Goal: Task Accomplishment & Management: Use online tool/utility

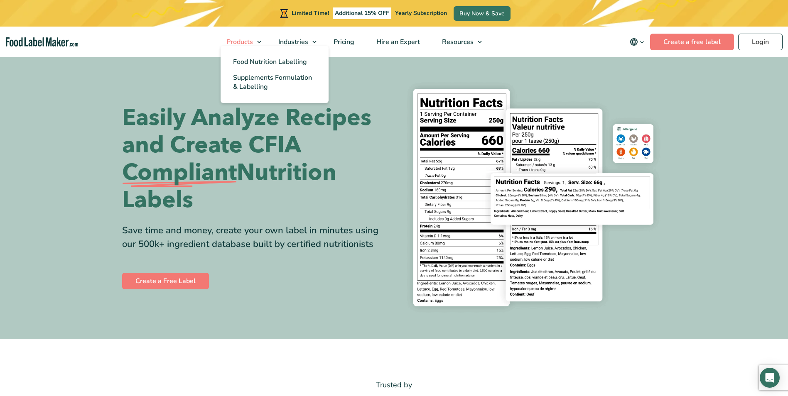
click at [245, 39] on span "Products" at bounding box center [239, 41] width 30 height 9
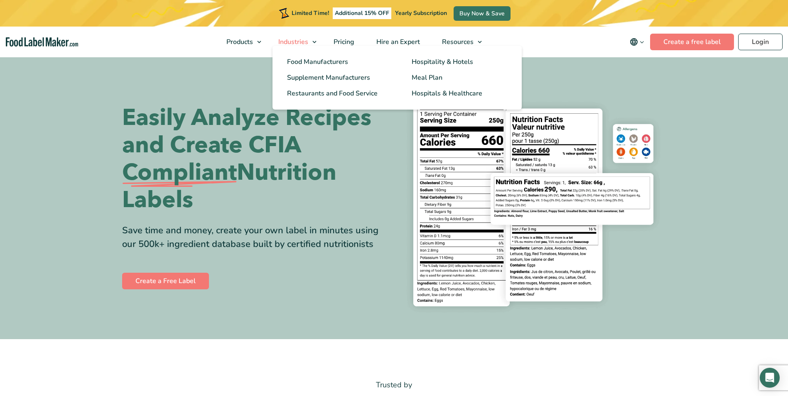
click at [291, 43] on span "Industries" at bounding box center [292, 41] width 33 height 9
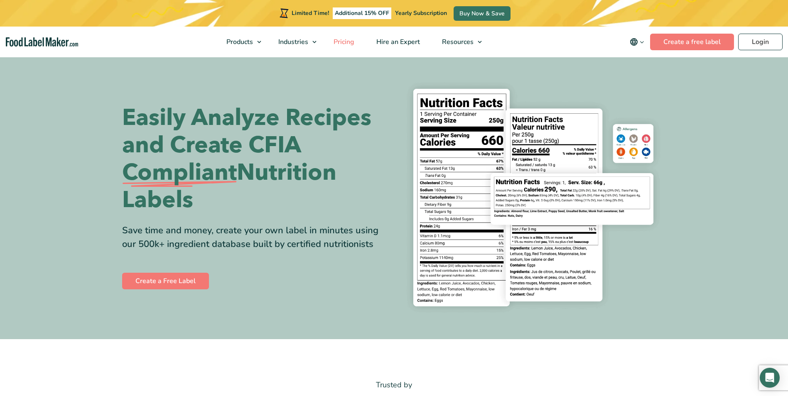
click at [341, 42] on span "Pricing" at bounding box center [343, 41] width 24 height 9
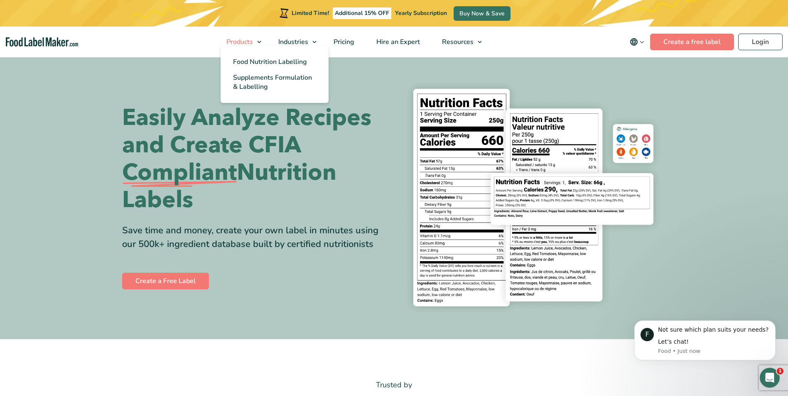
click at [250, 41] on span "Products" at bounding box center [239, 41] width 30 height 9
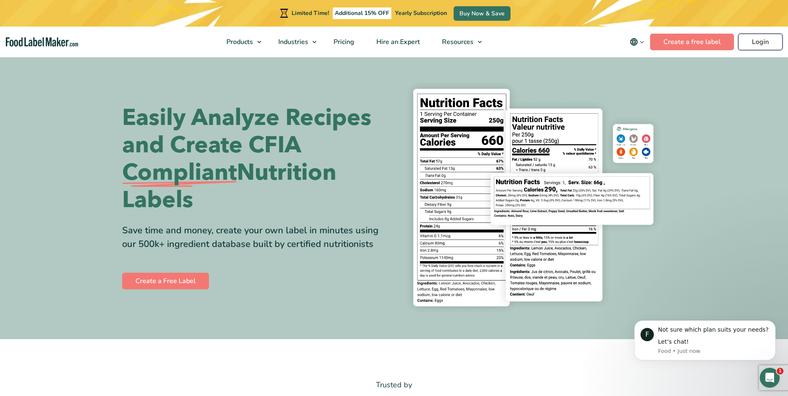
click at [764, 46] on link "Login" at bounding box center [760, 42] width 44 height 17
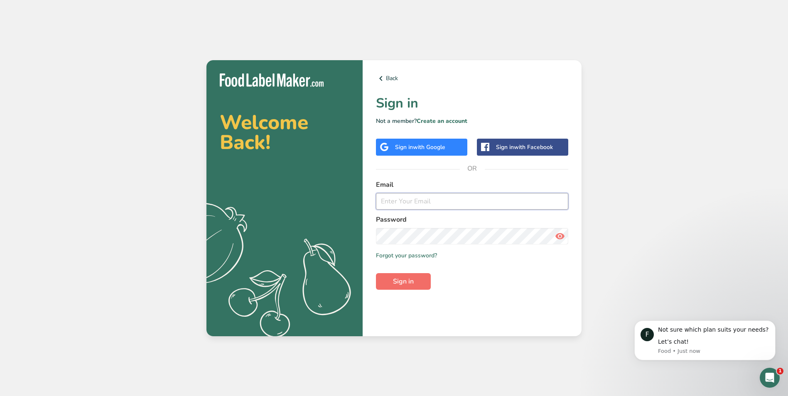
type input "[EMAIL_ADDRESS][DOMAIN_NAME]"
click at [412, 283] on span "Sign in" at bounding box center [403, 282] width 21 height 10
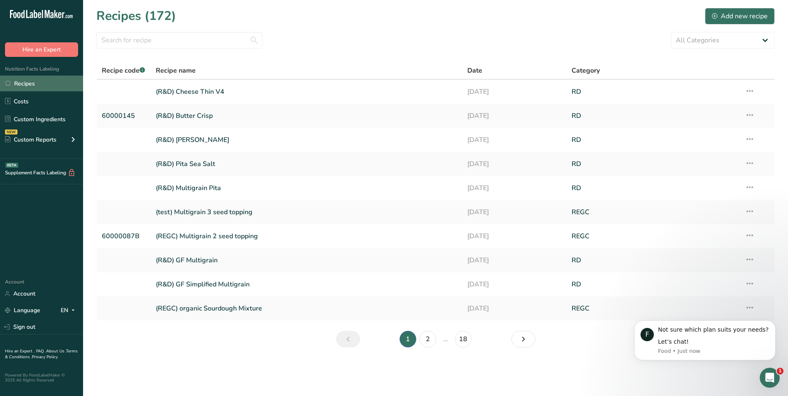
click at [30, 86] on link "Recipes" at bounding box center [41, 84] width 83 height 16
click at [186, 114] on link "(R&D) Butter Crisp" at bounding box center [307, 115] width 302 height 17
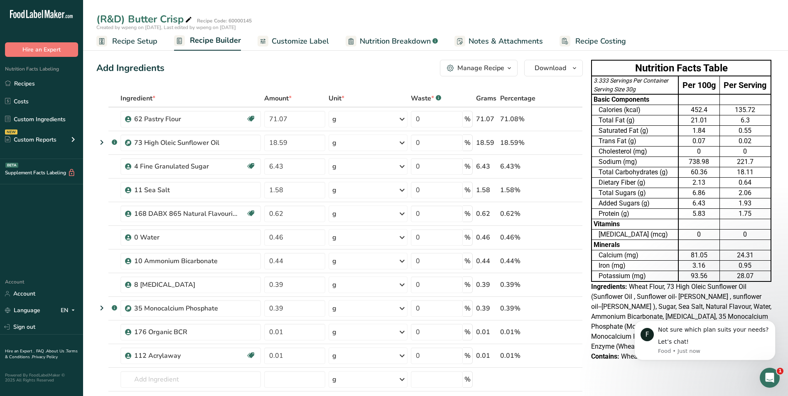
click at [298, 38] on span "Customize Label" at bounding box center [300, 41] width 57 height 11
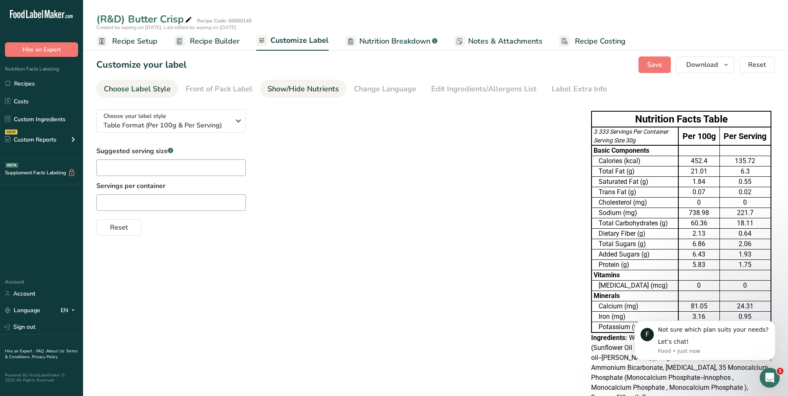
click at [324, 93] on div "Show/Hide Nutrients" at bounding box center [303, 89] width 71 height 11
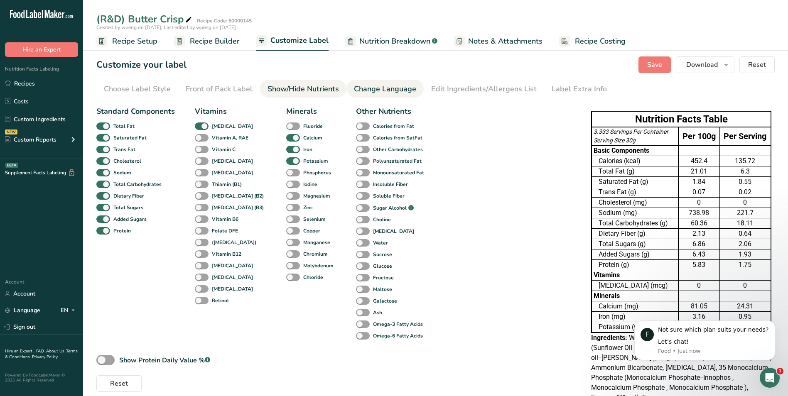
click at [392, 92] on div "Change Language" at bounding box center [385, 89] width 62 height 11
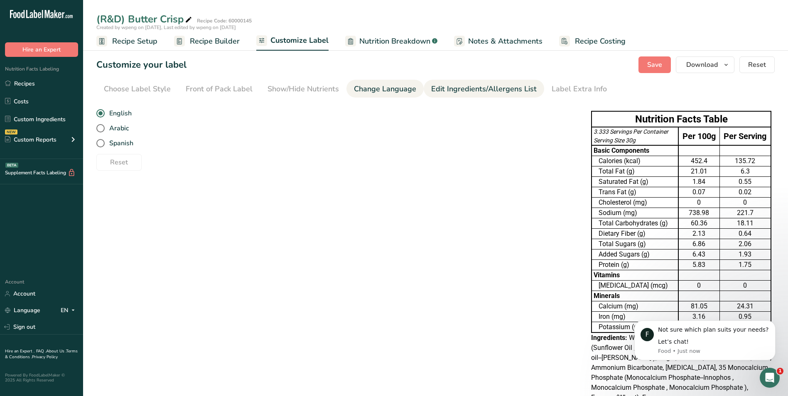
click at [469, 90] on div "Edit Ingredients/Allergens List" at bounding box center [484, 89] width 106 height 11
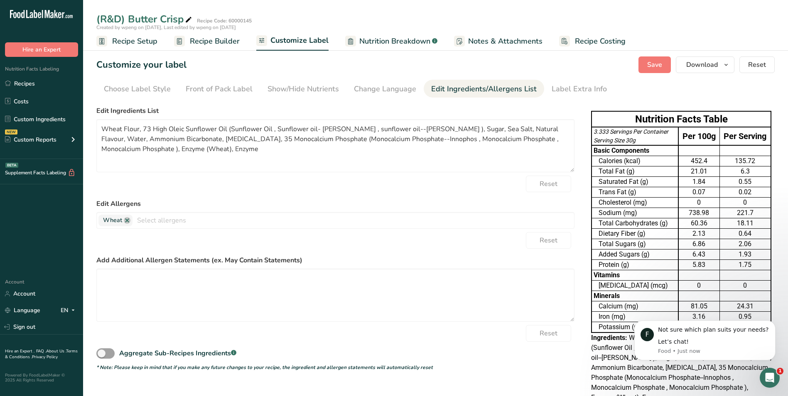
click at [492, 45] on span "Notes & Attachments" at bounding box center [505, 41] width 74 height 11
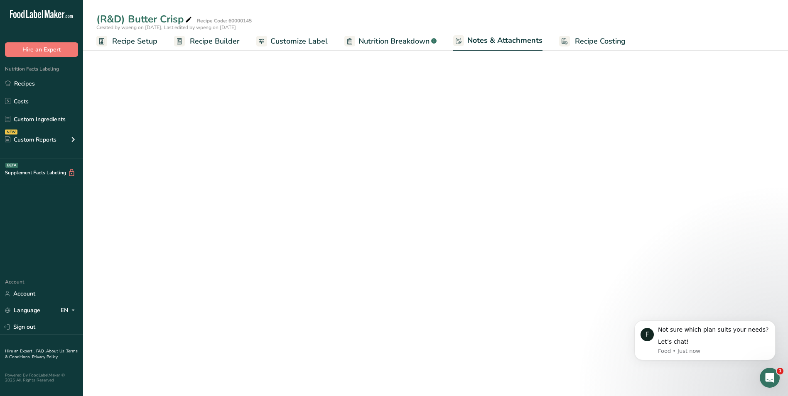
click at [492, 42] on span "Notes & Attachments" at bounding box center [504, 40] width 75 height 11
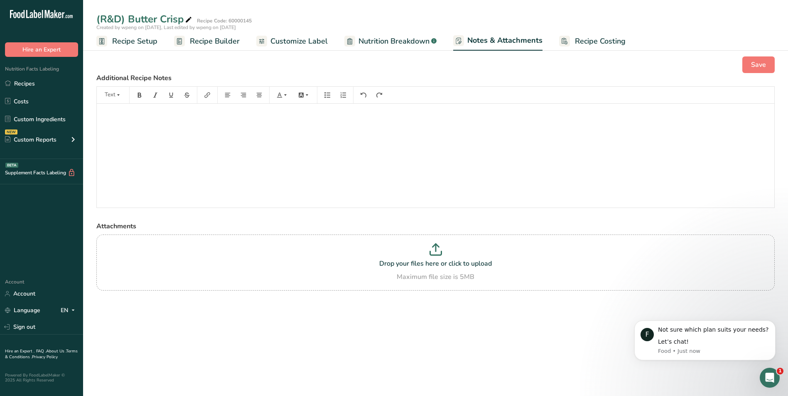
click at [390, 38] on span "Nutrition Breakdown" at bounding box center [394, 41] width 71 height 11
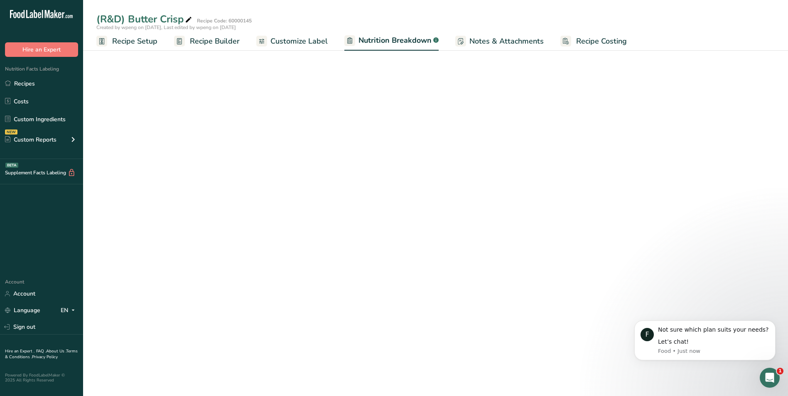
select select "Calories"
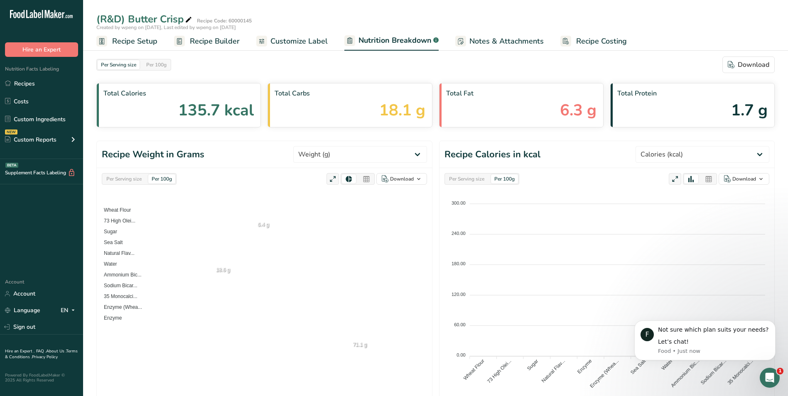
click at [208, 45] on span "Recipe Builder" at bounding box center [215, 41] width 50 height 11
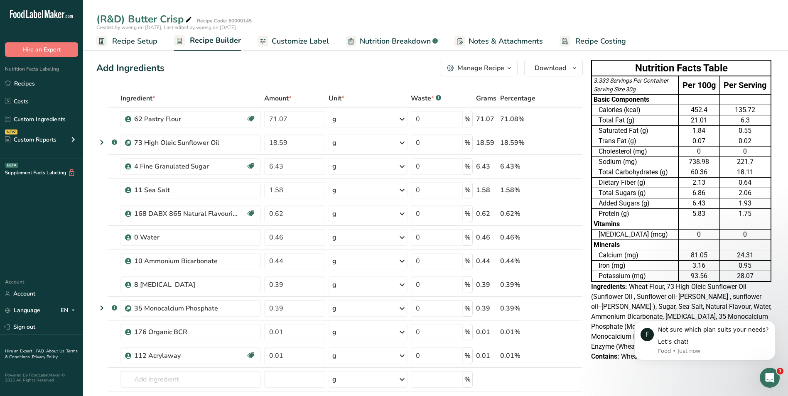
click at [127, 41] on span "Recipe Setup" at bounding box center [134, 41] width 45 height 11
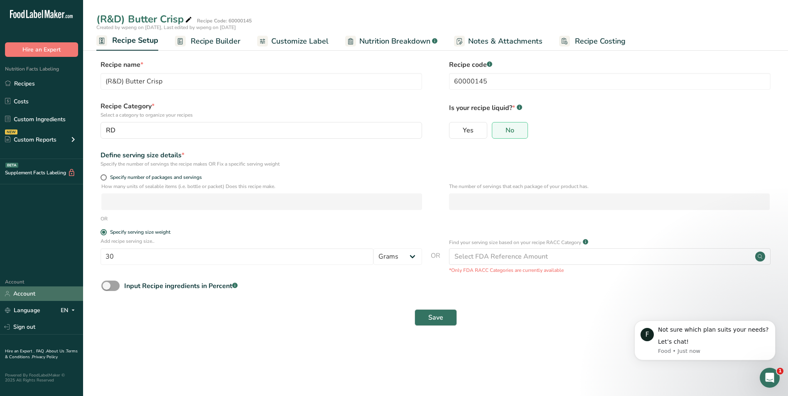
click at [37, 298] on link "Account" at bounding box center [41, 294] width 83 height 15
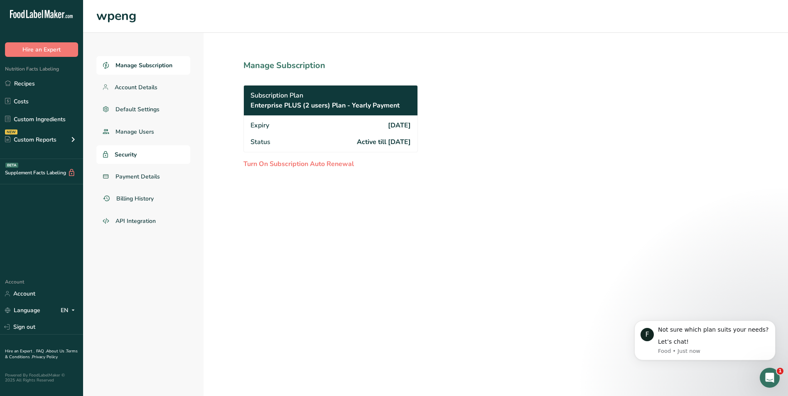
click at [131, 158] on span "Security" at bounding box center [126, 154] width 22 height 9
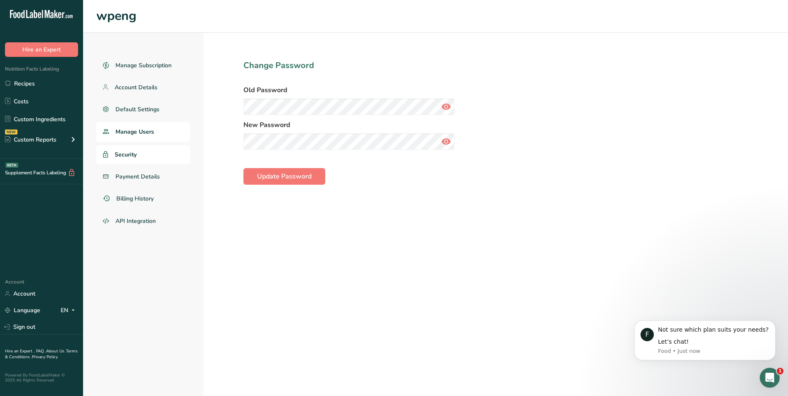
click at [137, 134] on span "Manage Users" at bounding box center [135, 132] width 39 height 9
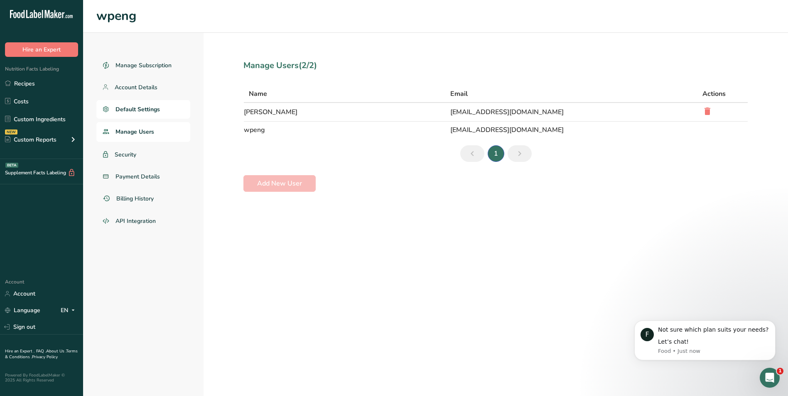
click at [137, 112] on span "Default Settings" at bounding box center [138, 109] width 44 height 9
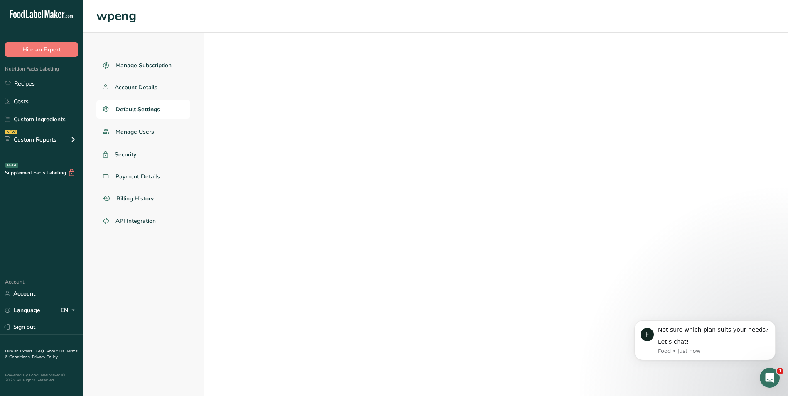
select select "CA"
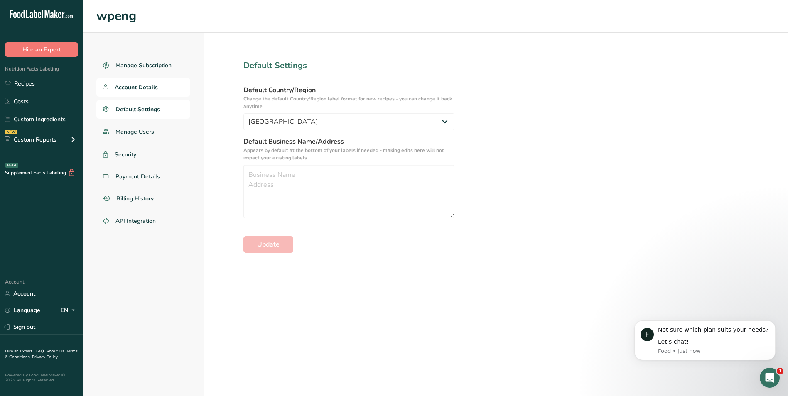
click at [137, 91] on span "Account Details" at bounding box center [136, 87] width 43 height 9
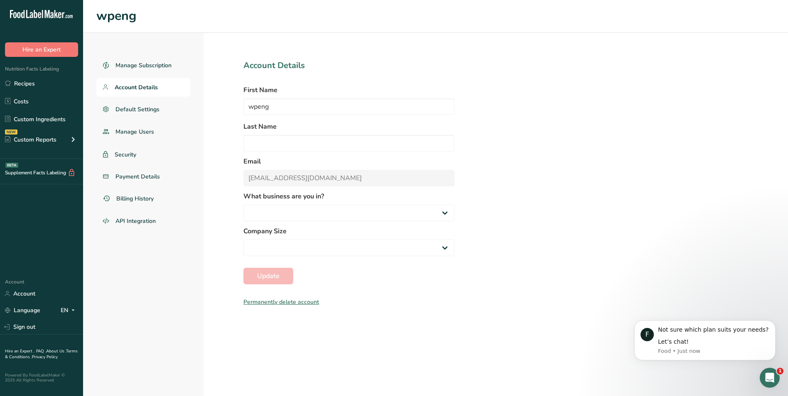
select select "3"
click at [445, 249] on select "Fewer than 10 Employees 10 to 50 Employees 51 to 500 Employees Over 500 Employe…" at bounding box center [349, 248] width 211 height 17
click at [15, 139] on div "Custom Reports" at bounding box center [31, 139] width 52 height 9
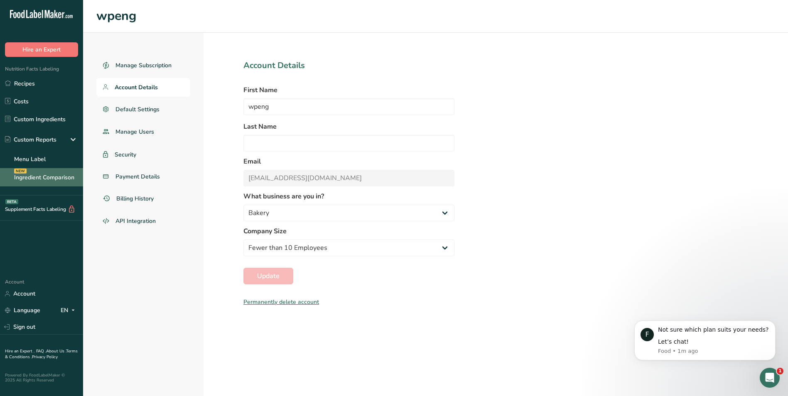
click at [32, 175] on link "Ingredient Comparison NEW" at bounding box center [41, 177] width 83 height 18
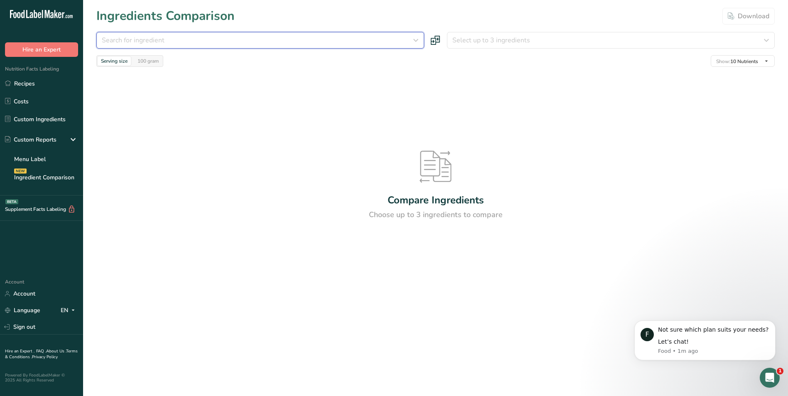
click at [410, 44] on div "Search for ingredient" at bounding box center [258, 40] width 312 height 10
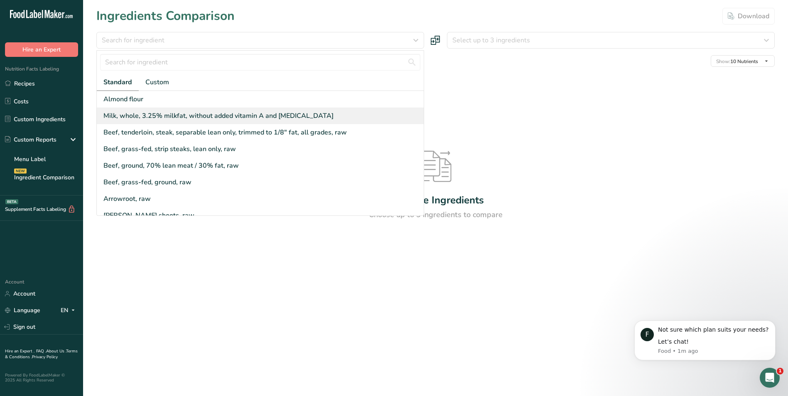
click at [251, 118] on div "Milk, whole, 3.25% milkfat, without added vitamin A and [MEDICAL_DATA]" at bounding box center [218, 116] width 230 height 10
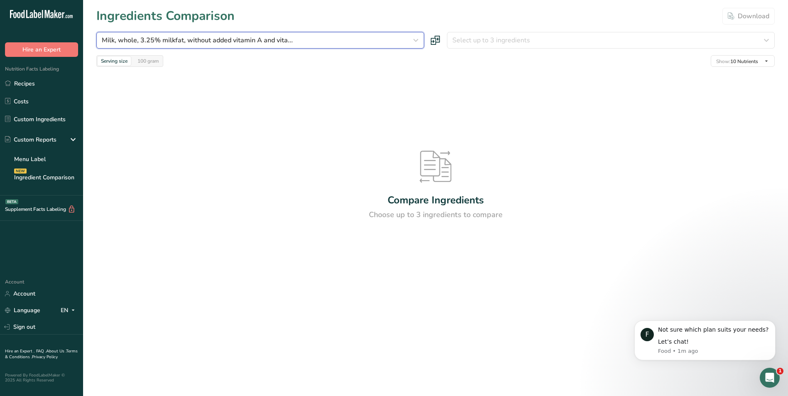
click at [418, 43] on icon "button" at bounding box center [416, 40] width 10 height 15
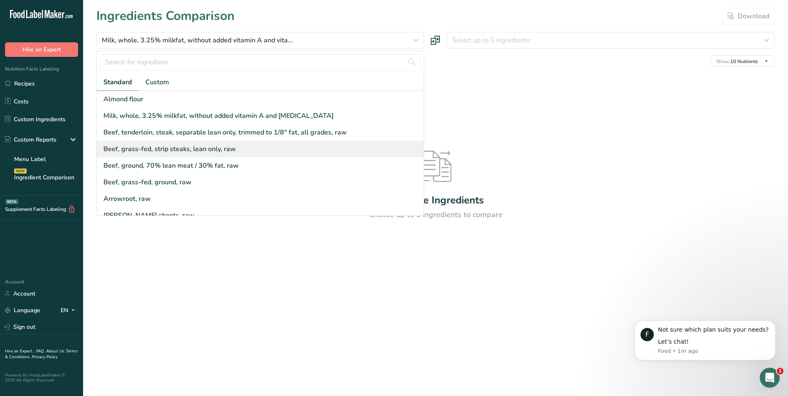
click at [157, 151] on div "Beef, grass-fed, strip steaks, lean only, raw" at bounding box center [169, 149] width 133 height 10
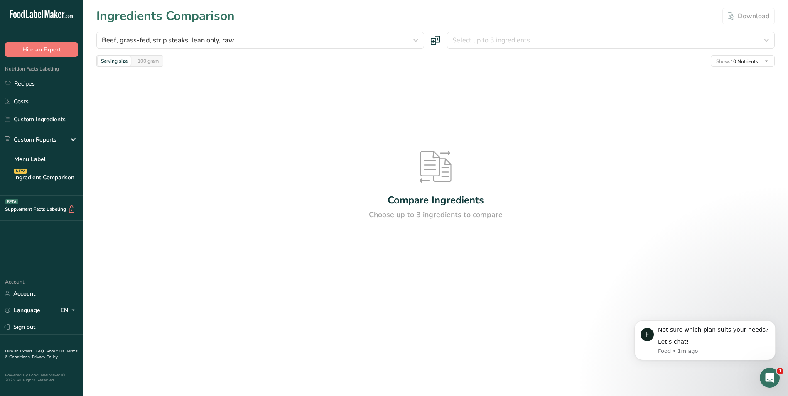
click at [438, 38] on icon at bounding box center [436, 41] width 10 height 10
click at [432, 40] on icon at bounding box center [436, 41] width 10 height 10
click at [467, 36] on span "Select up to 3 ingredients" at bounding box center [492, 40] width 78 height 10
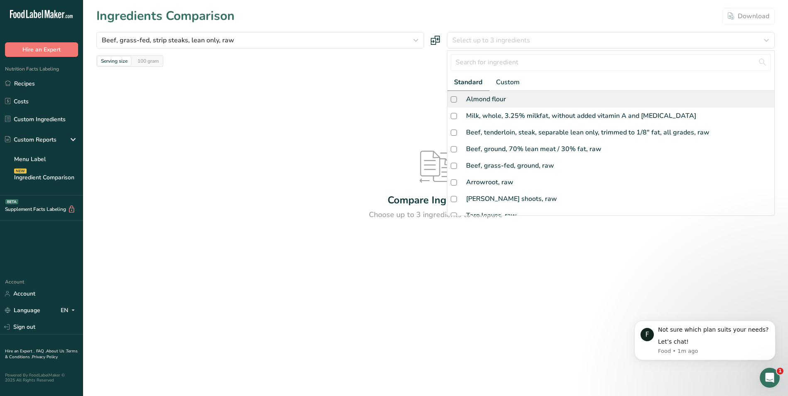
click at [483, 100] on div "Almond flour" at bounding box center [486, 99] width 40 height 10
checkbox input "true"
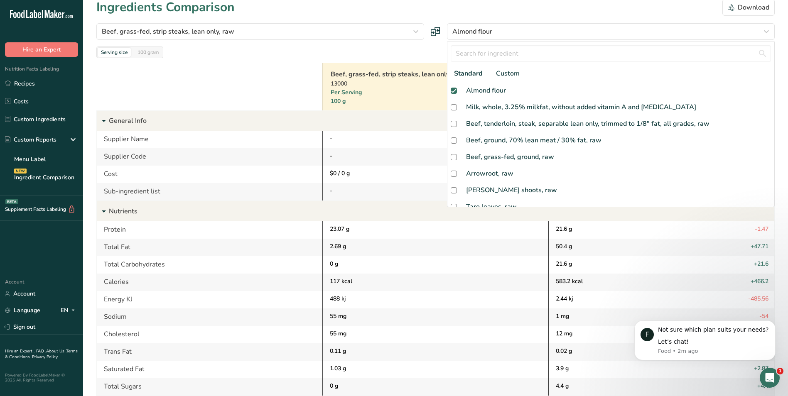
scroll to position [6, 0]
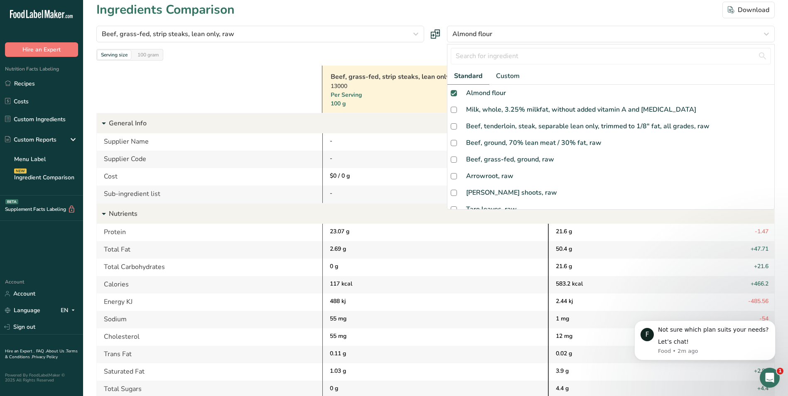
click at [263, 91] on div at bounding box center [209, 89] width 226 height 47
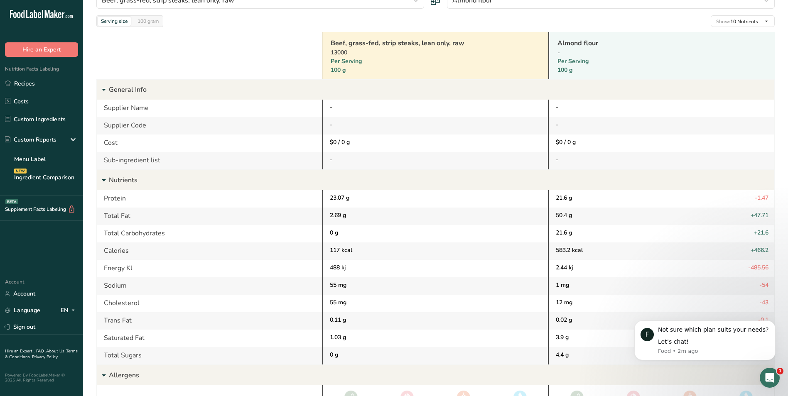
scroll to position [0, 0]
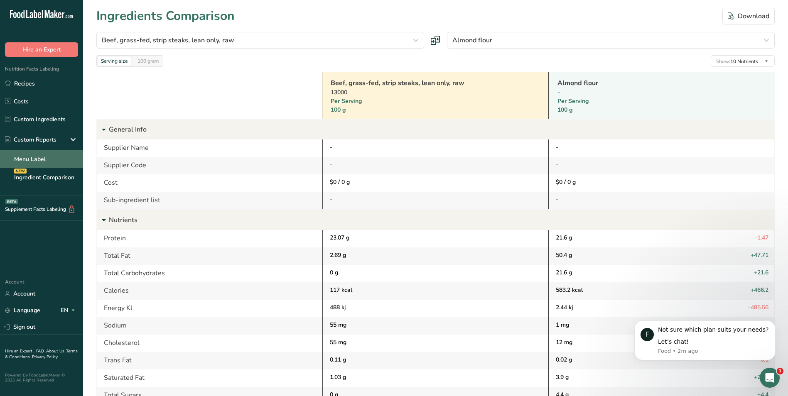
click at [25, 160] on link "Menu Label" at bounding box center [41, 159] width 83 height 18
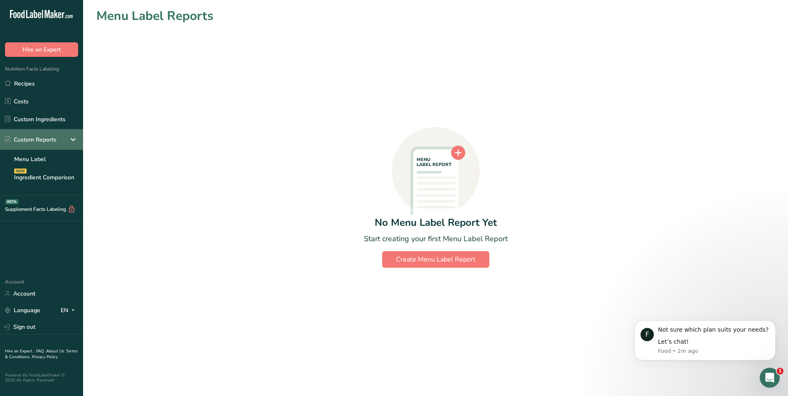
click at [26, 144] on div "Custom Reports" at bounding box center [31, 139] width 52 height 9
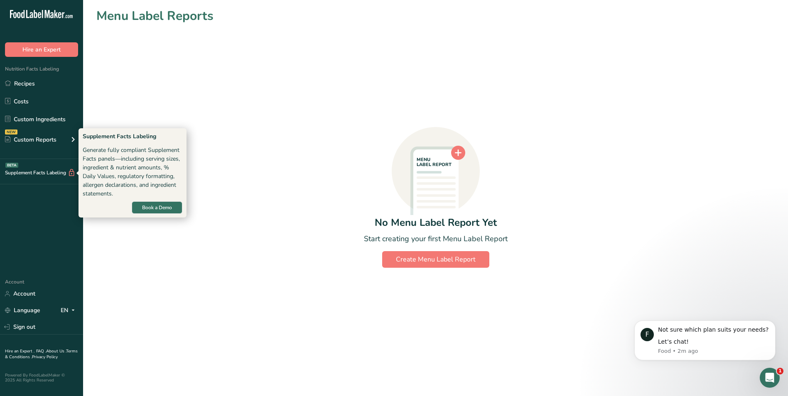
click at [26, 171] on div "Supplement Facts Labeling BETA" at bounding box center [38, 173] width 76 height 9
click at [31, 175] on div "Supplement Facts Labeling BETA" at bounding box center [38, 173] width 76 height 9
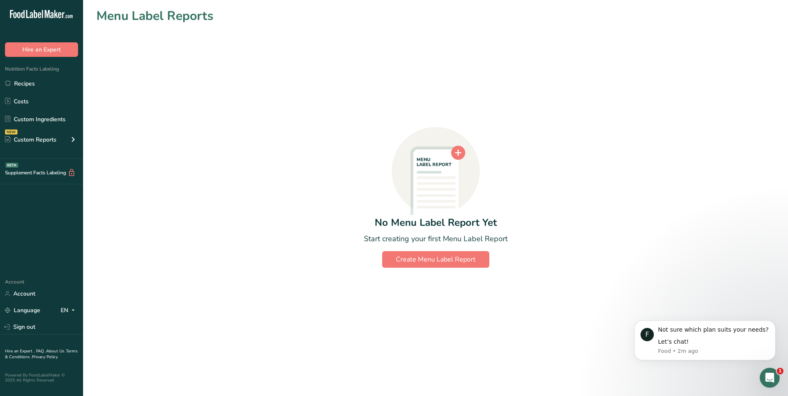
click at [31, 175] on div "Supplement Facts Labeling BETA" at bounding box center [38, 173] width 76 height 9
click at [27, 121] on link "Custom Ingredients" at bounding box center [41, 119] width 83 height 16
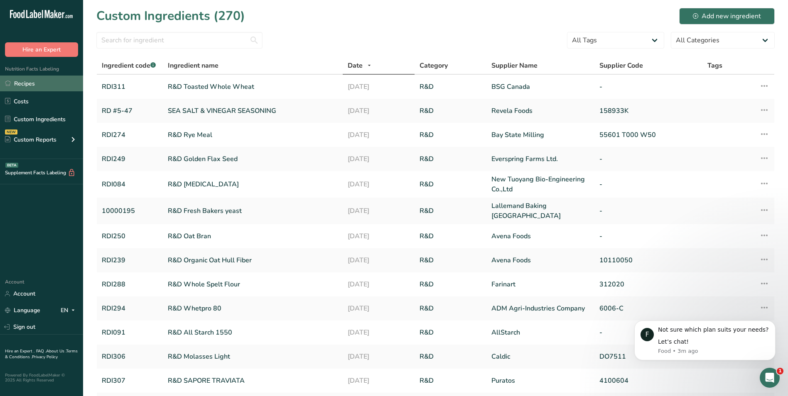
click at [41, 86] on link "Recipes" at bounding box center [41, 84] width 83 height 16
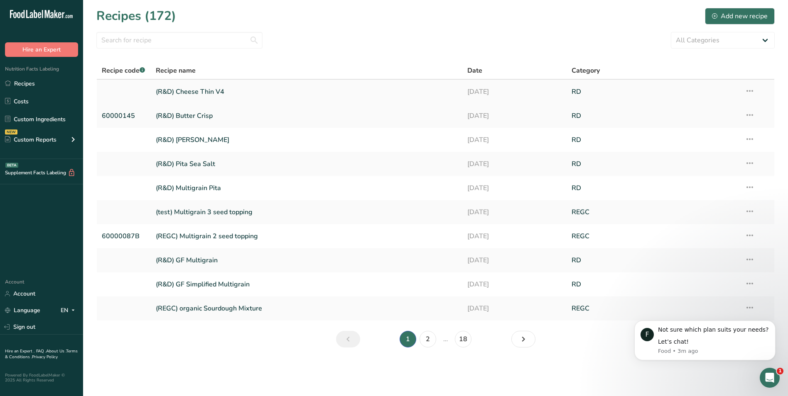
click at [202, 92] on link "(R&D) Cheese Thin V4" at bounding box center [307, 91] width 302 height 17
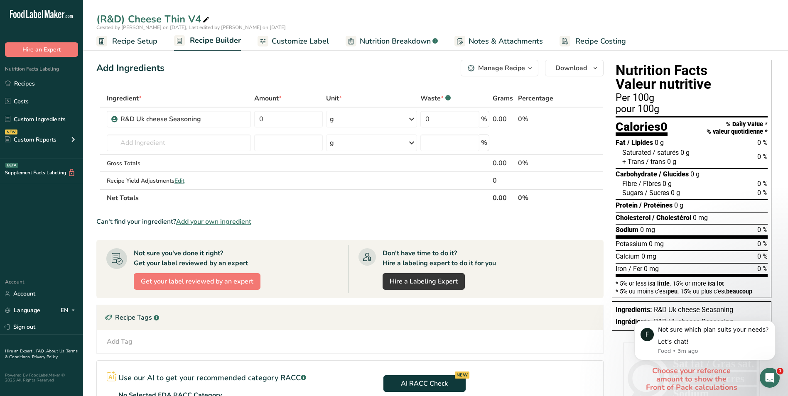
click at [135, 46] on span "Recipe Setup" at bounding box center [134, 41] width 45 height 11
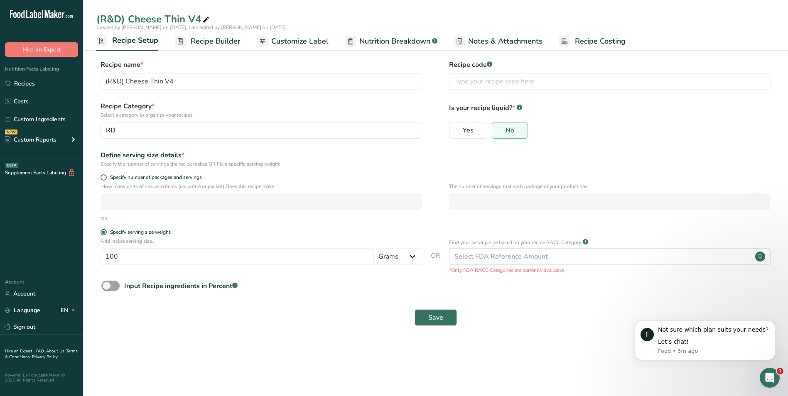
click at [218, 39] on span "Recipe Builder" at bounding box center [216, 41] width 50 height 11
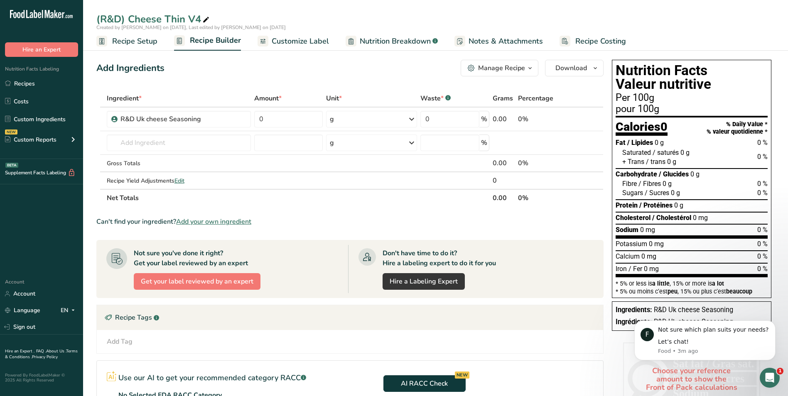
click at [374, 38] on span "Nutrition Breakdown" at bounding box center [395, 41] width 71 height 11
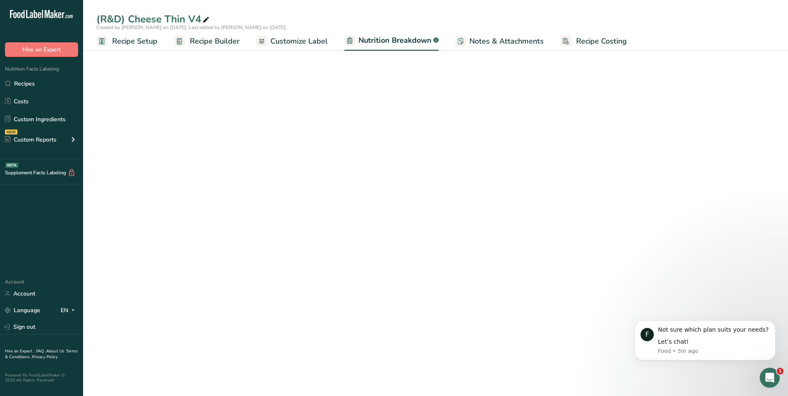
select select "Calories"
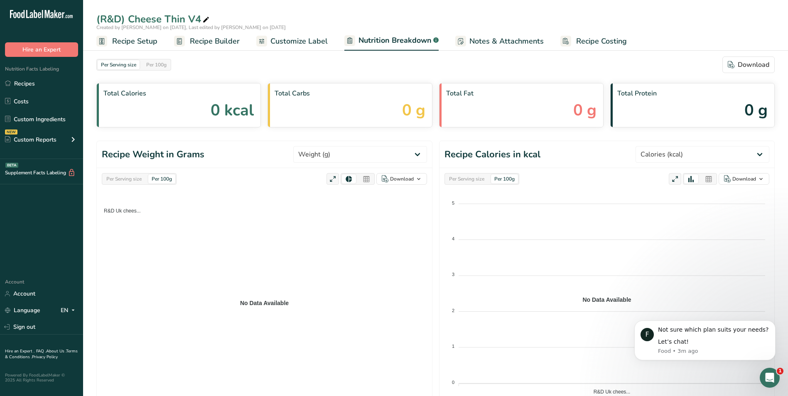
click at [481, 42] on span "Notes & Attachments" at bounding box center [507, 41] width 74 height 11
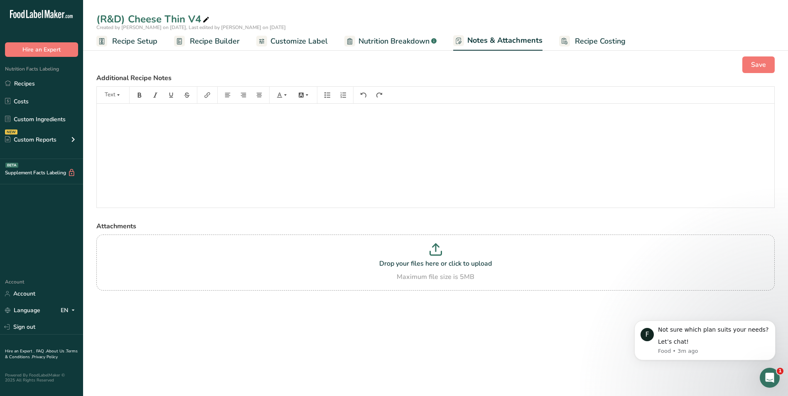
click at [306, 44] on span "Customize Label" at bounding box center [299, 41] width 57 height 11
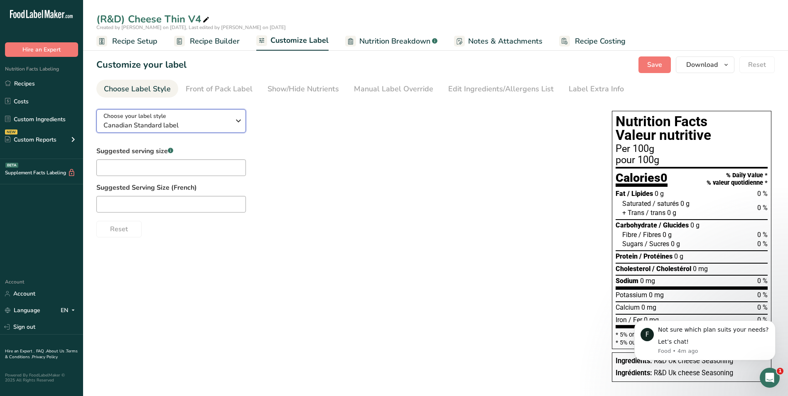
click at [223, 124] on span "Canadian Standard label" at bounding box center [166, 126] width 127 height 10
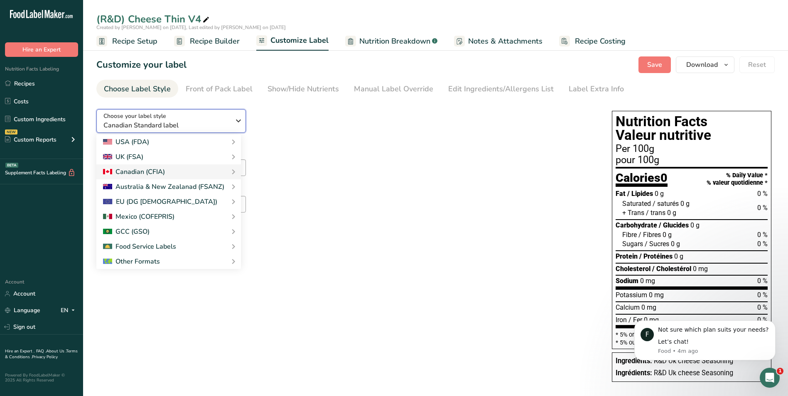
click at [223, 124] on span "Canadian Standard label" at bounding box center [166, 126] width 127 height 10
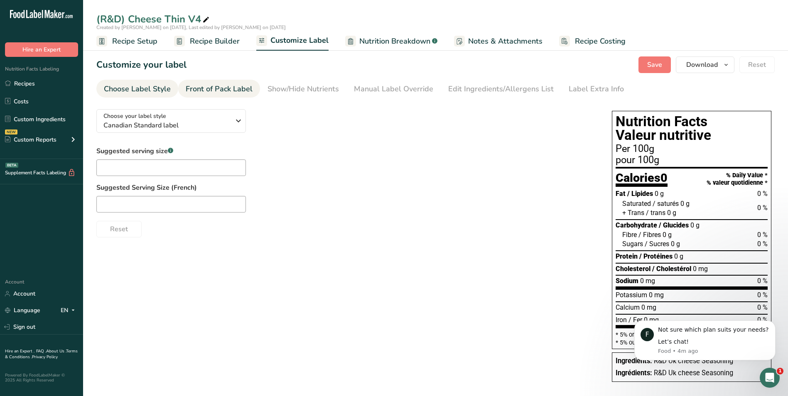
click at [224, 93] on div "Front of Pack Label" at bounding box center [219, 89] width 67 height 11
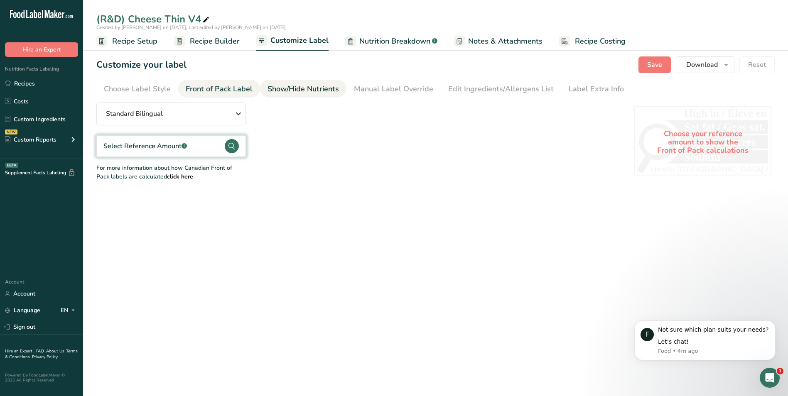
click at [280, 84] on div "Show/Hide Nutrients" at bounding box center [303, 89] width 71 height 11
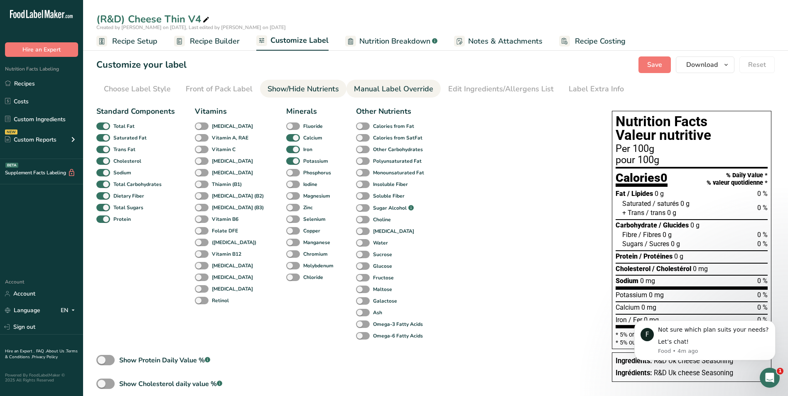
click at [376, 85] on div "Manual Label Override" at bounding box center [393, 89] width 79 height 11
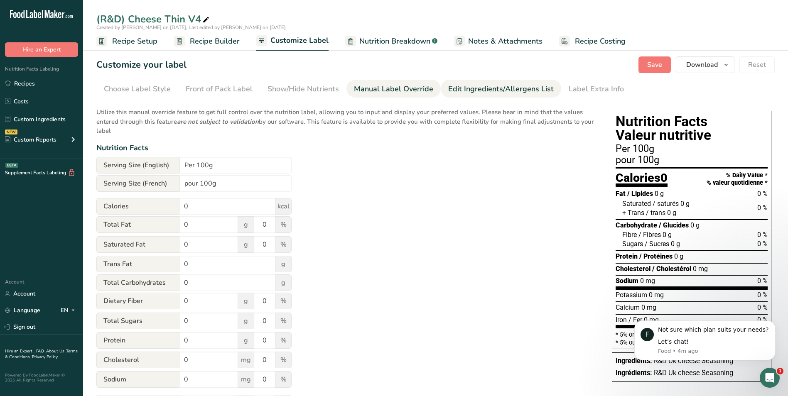
click at [482, 84] on div "Edit Ingredients/Allergens List" at bounding box center [501, 89] width 106 height 11
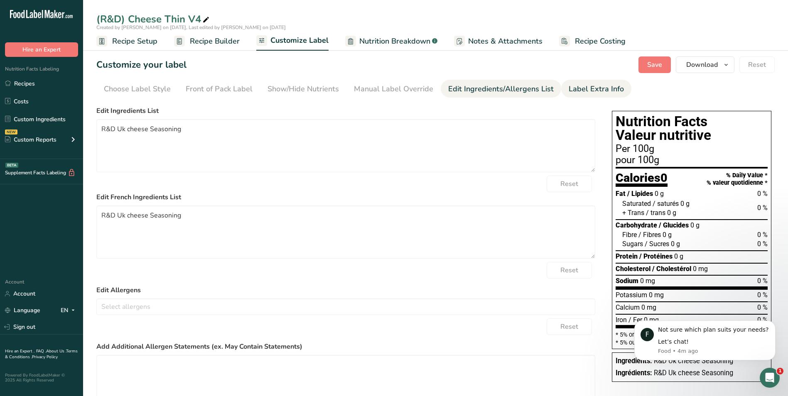
click at [580, 86] on div "Label Extra Info" at bounding box center [596, 89] width 55 height 11
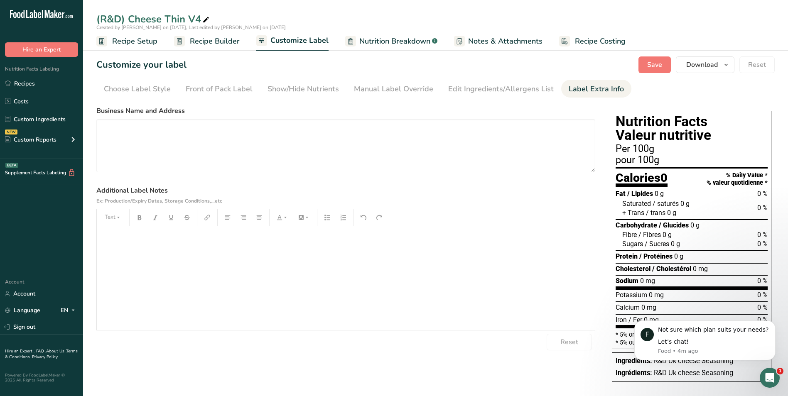
click at [362, 40] on span "Nutrition Breakdown" at bounding box center [394, 41] width 71 height 11
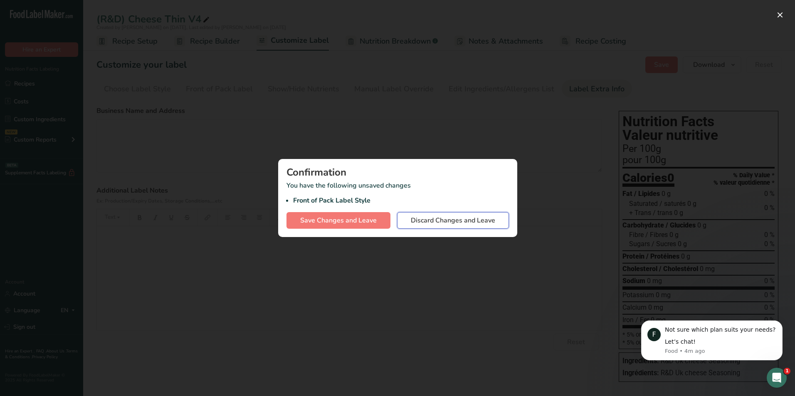
click at [461, 224] on span "Discard Changes and Leave" at bounding box center [453, 221] width 84 height 10
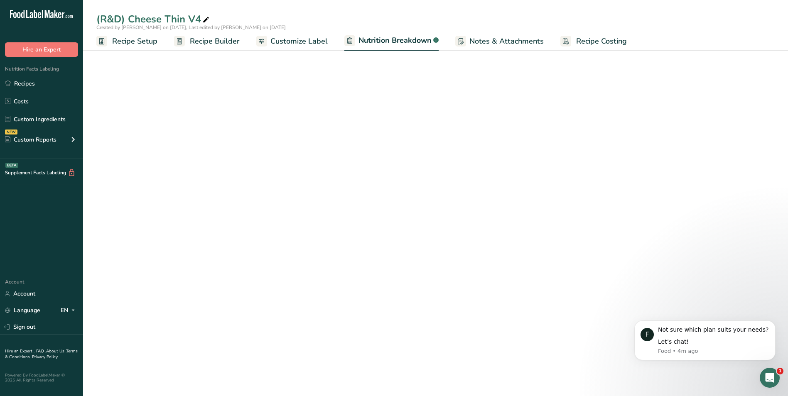
select select "Calories"
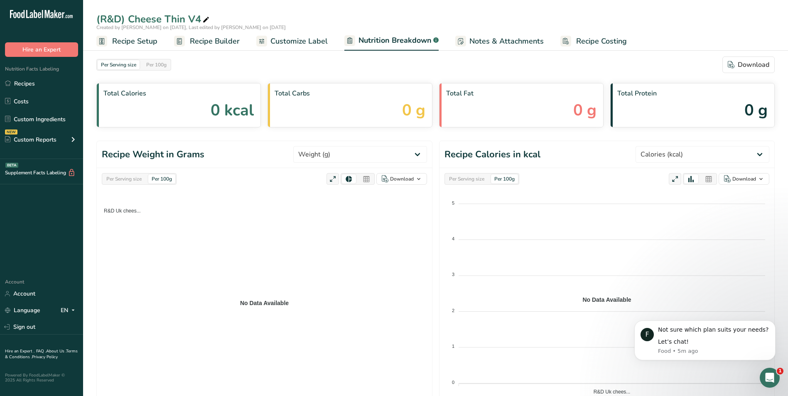
click at [119, 180] on div "Per Serving size" at bounding box center [124, 179] width 42 height 9
click at [138, 212] on span "R&D Uk chees..." at bounding box center [119, 211] width 43 height 6
click at [27, 87] on link "Recipes" at bounding box center [41, 84] width 83 height 16
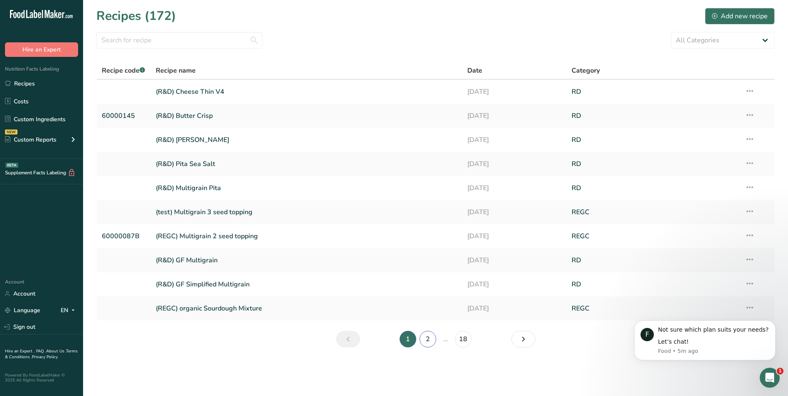
click at [431, 341] on link "2" at bounding box center [428, 339] width 17 height 17
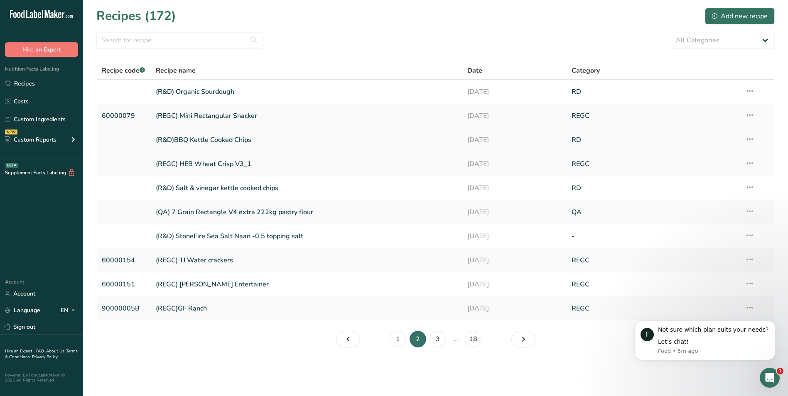
click at [236, 138] on link "(R&D)BBQ Kettle Cooked Chips" at bounding box center [307, 139] width 302 height 17
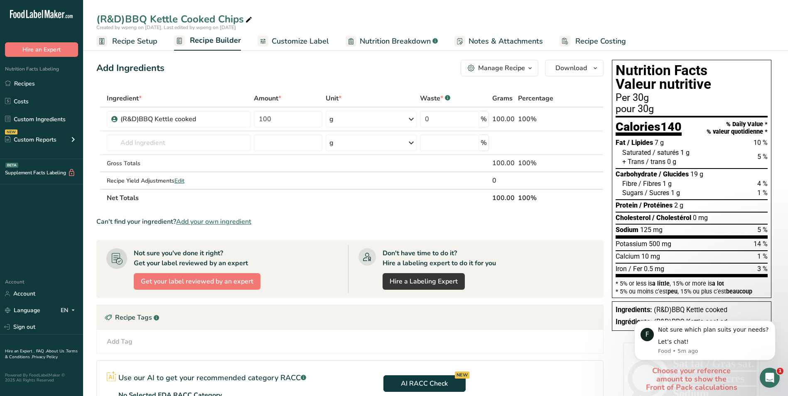
click at [382, 44] on span "Nutrition Breakdown" at bounding box center [395, 41] width 71 height 11
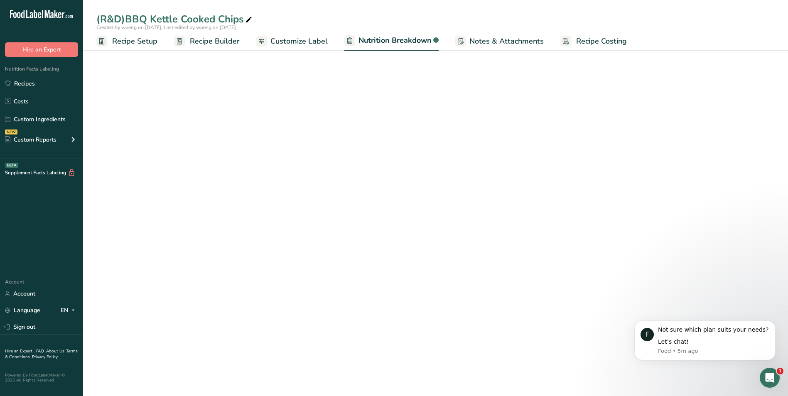
select select "Calories"
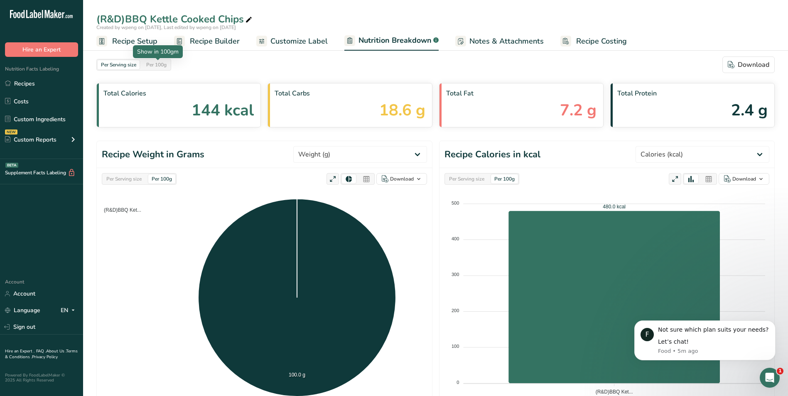
click at [162, 65] on div "Per 100g" at bounding box center [156, 64] width 27 height 9
